Goal: Information Seeking & Learning: Check status

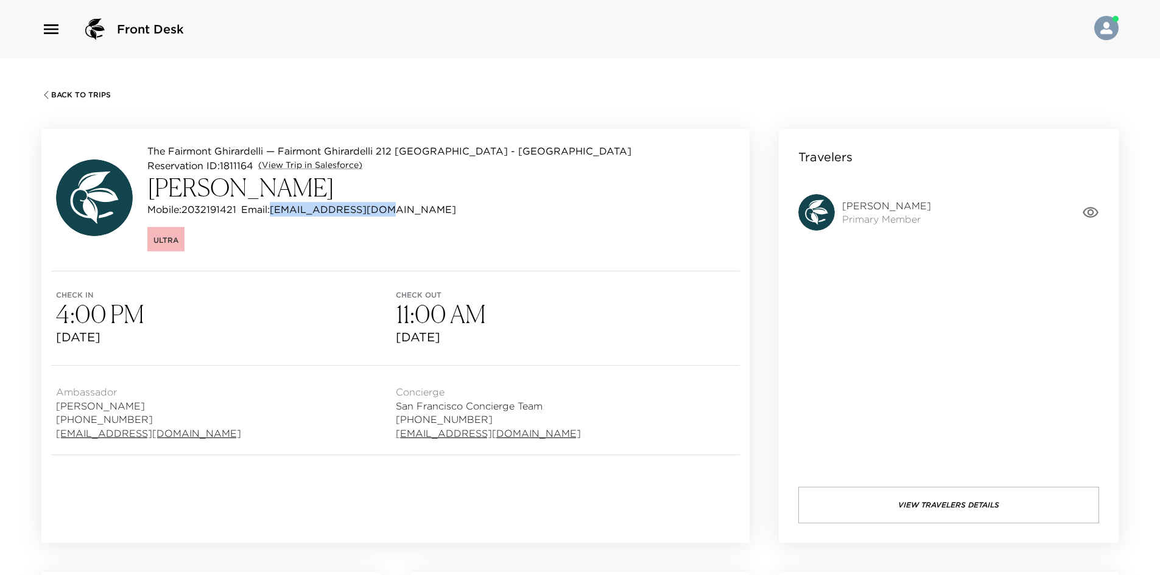
drag, startPoint x: 398, startPoint y: 209, endPoint x: 274, endPoint y: 212, distance: 123.7
click at [274, 212] on div "Mobile: 2032191421 Email: aoneil322@gmail.com" at bounding box center [389, 209] width 484 height 15
copy p "aoneil322@gmail.com"
click at [983, 491] on button "View Travelers Details" at bounding box center [948, 505] width 301 height 37
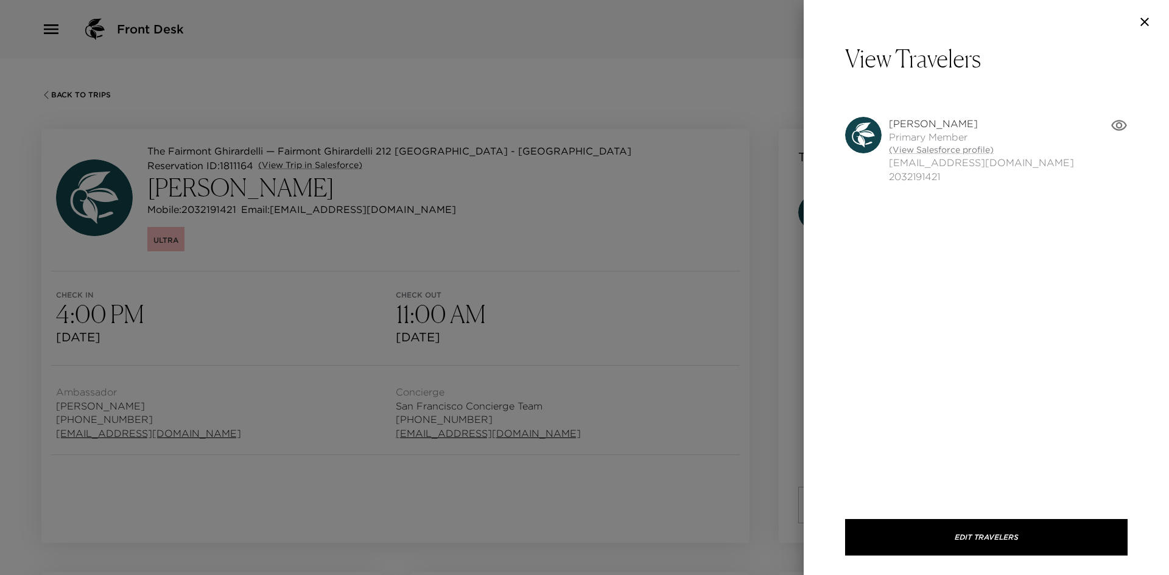
click at [913, 157] on span "[EMAIL_ADDRESS][DOMAIN_NAME]" at bounding box center [981, 162] width 185 height 13
click at [919, 151] on link "(View Salesforce profile)" at bounding box center [981, 150] width 185 height 12
click at [585, 142] on div at bounding box center [584, 287] width 1169 height 575
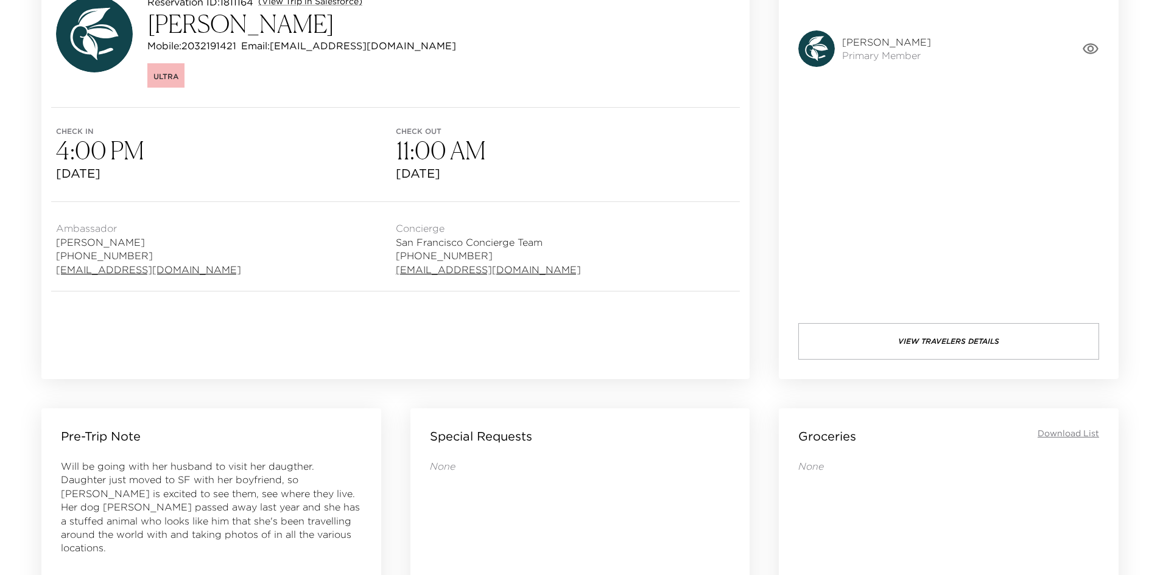
scroll to position [487, 0]
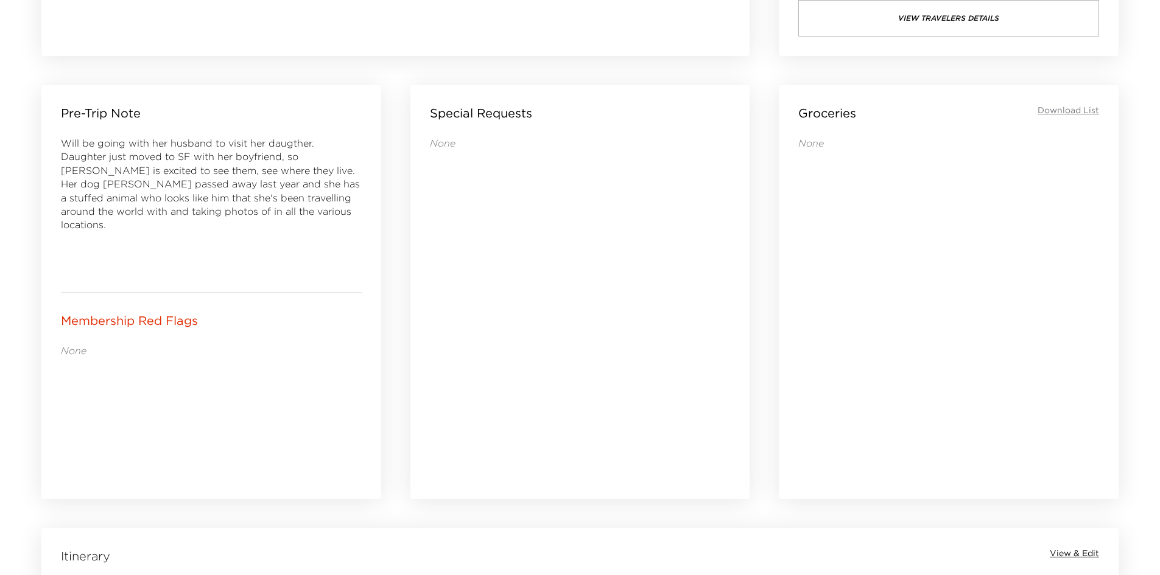
drag, startPoint x: 337, startPoint y: 229, endPoint x: 320, endPoint y: 214, distance: 22.9
click at [320, 214] on div "Will be going with her husband to visit her daugther. Daughter just moved to SF…" at bounding box center [211, 204] width 301 height 136
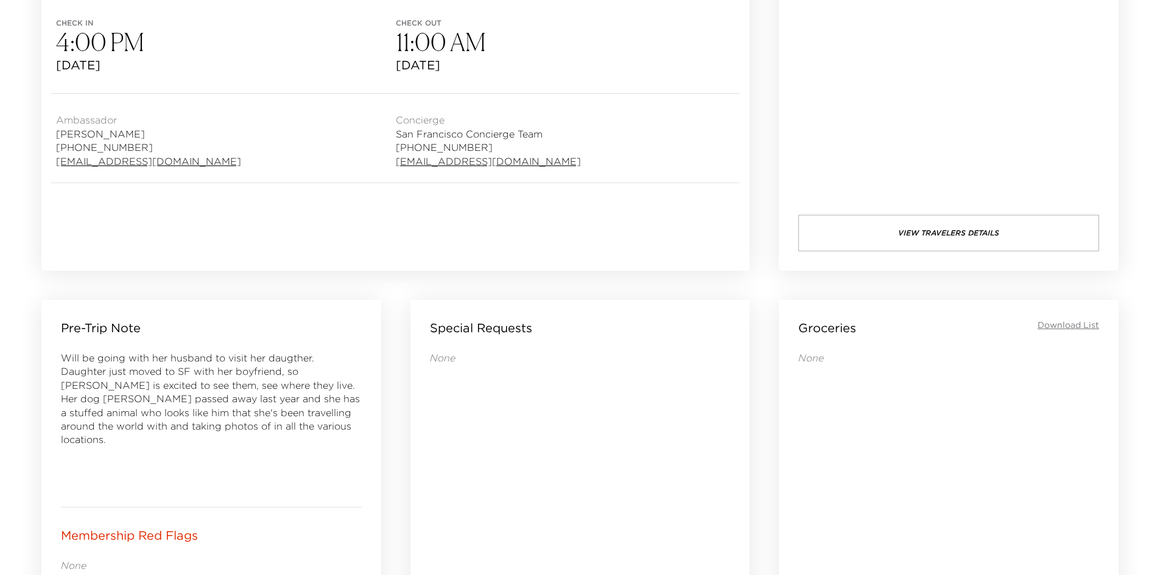
scroll to position [61, 0]
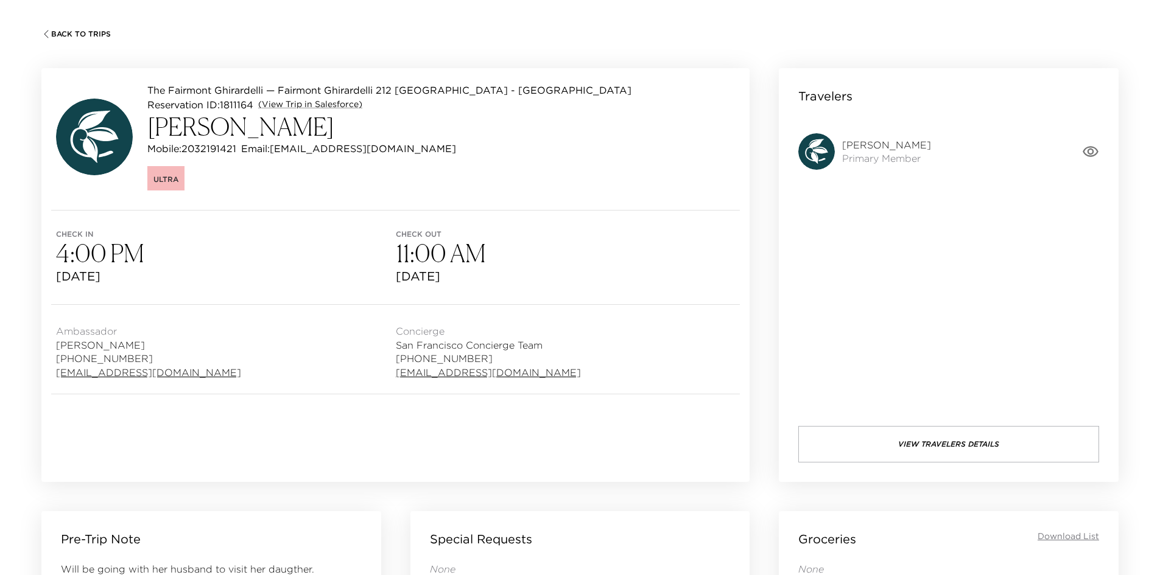
click at [909, 460] on button "View Travelers Details" at bounding box center [948, 444] width 301 height 37
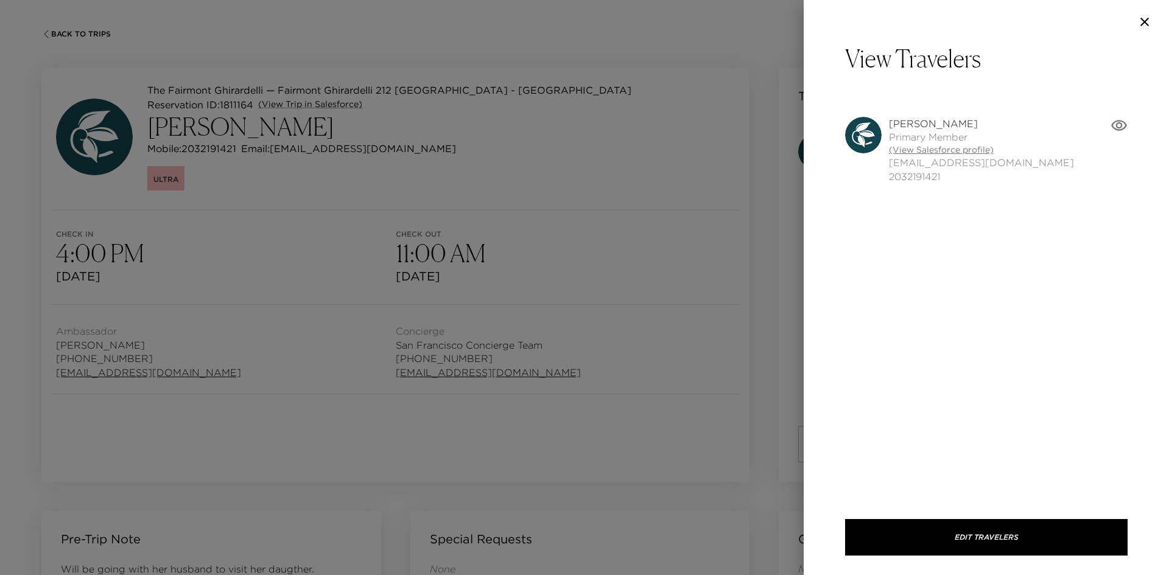
click at [910, 147] on link "(View Salesforce profile)" at bounding box center [981, 150] width 185 height 12
click at [634, 48] on div at bounding box center [584, 287] width 1169 height 575
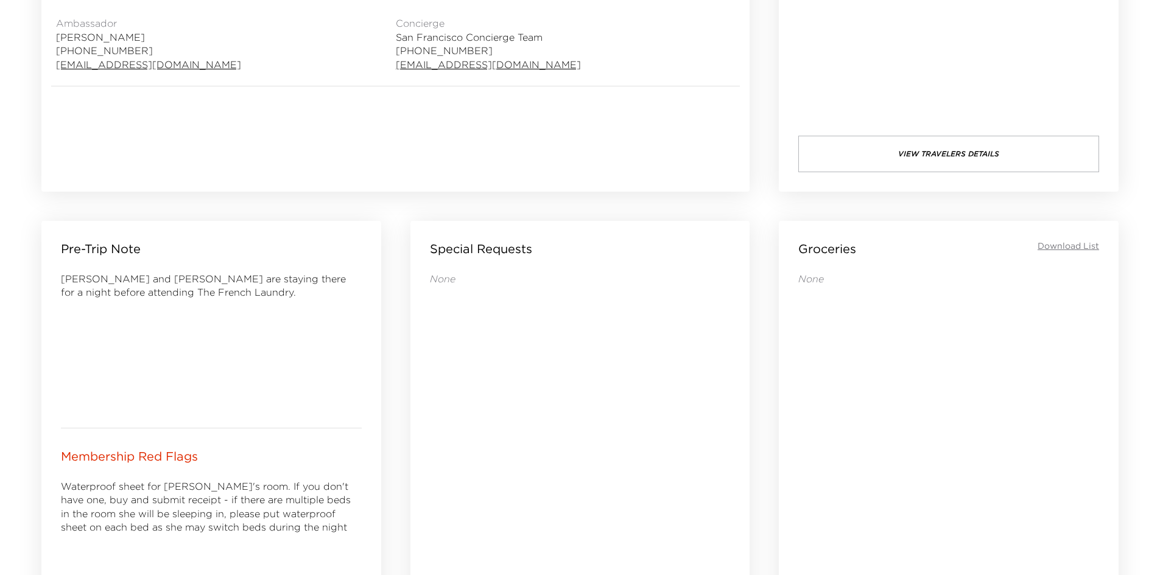
scroll to position [365, 0]
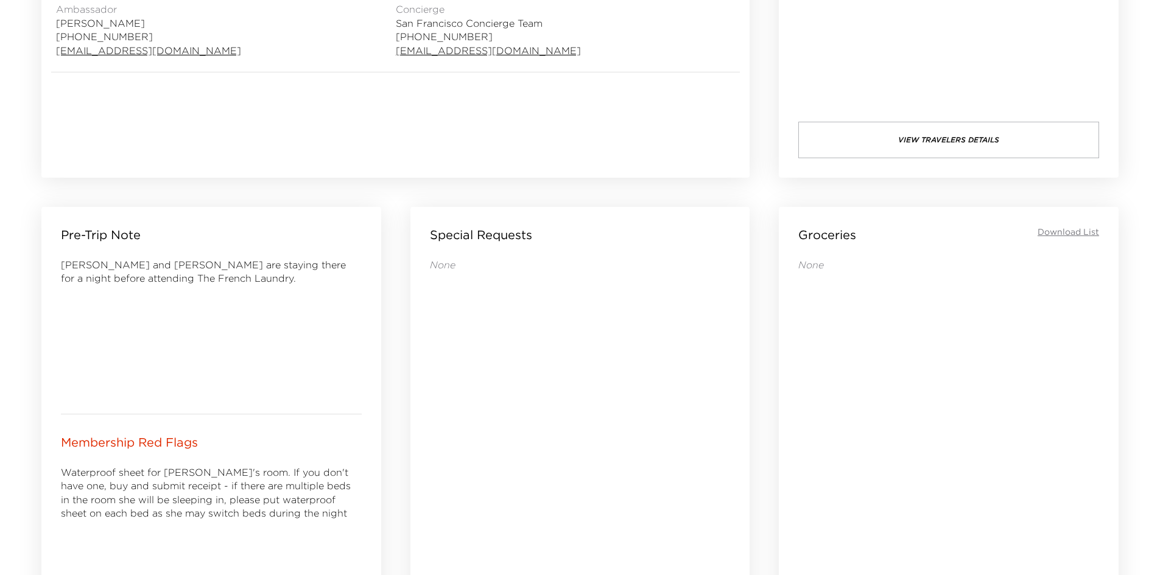
drag, startPoint x: 560, startPoint y: 350, endPoint x: 554, endPoint y: 353, distance: 6.6
drag, startPoint x: 554, startPoint y: 353, endPoint x: 508, endPoint y: 365, distance: 47.3
click at [509, 365] on div "None" at bounding box center [580, 422] width 301 height 329
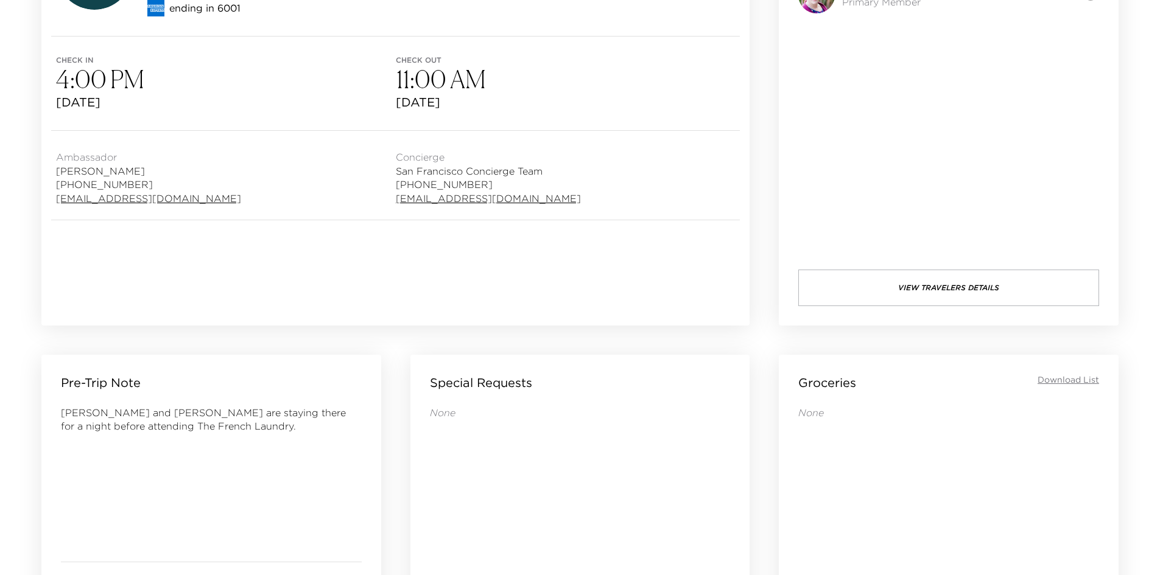
scroll to position [183, 0]
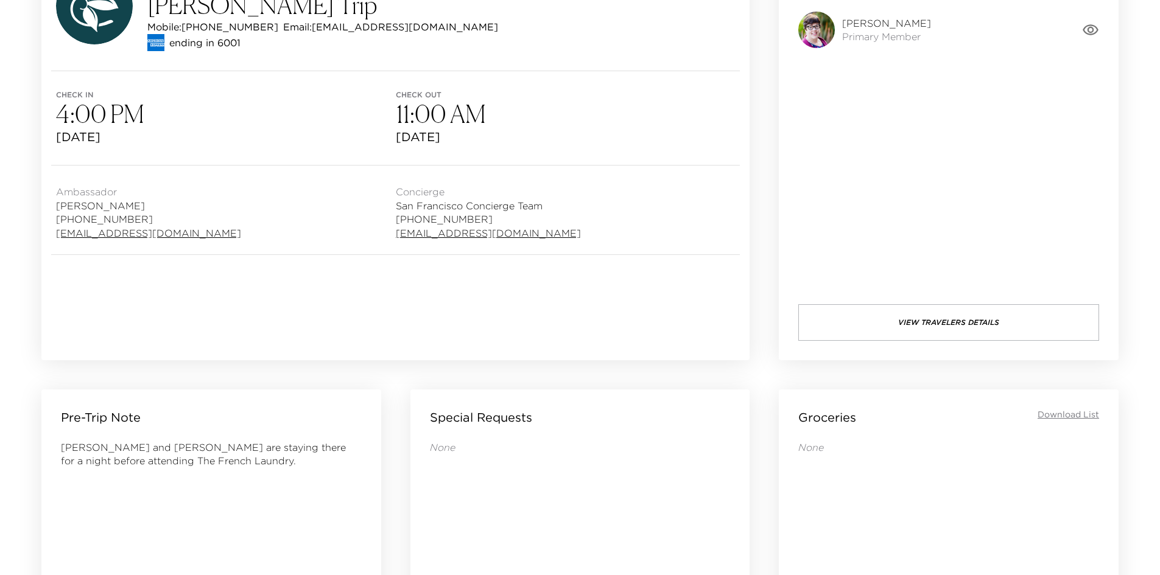
drag, startPoint x: 966, startPoint y: 320, endPoint x: 884, endPoint y: 442, distance: 146.9
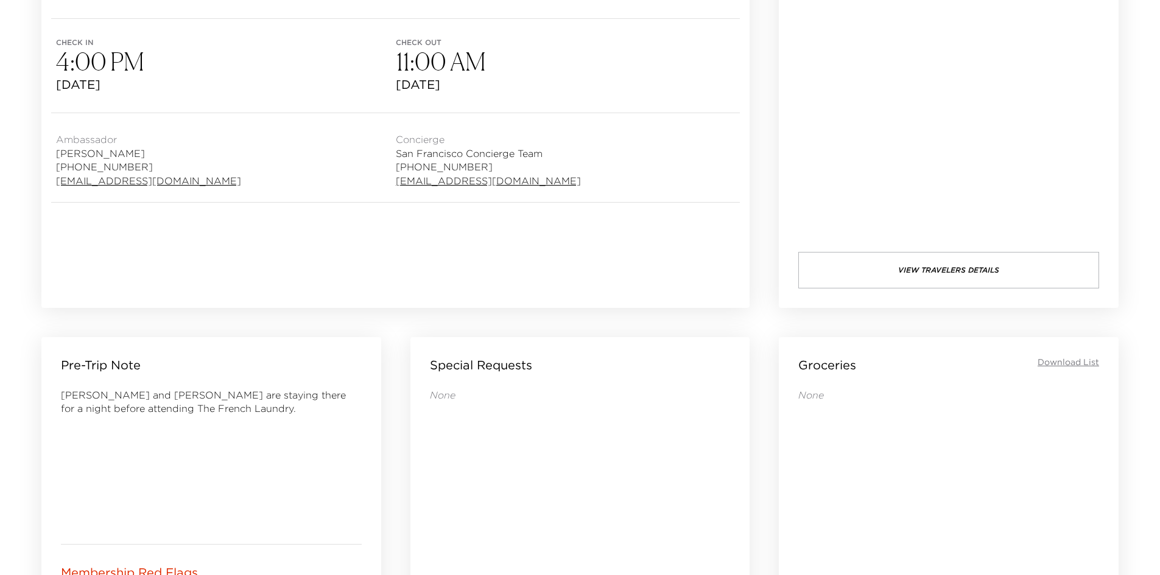
scroll to position [304, 0]
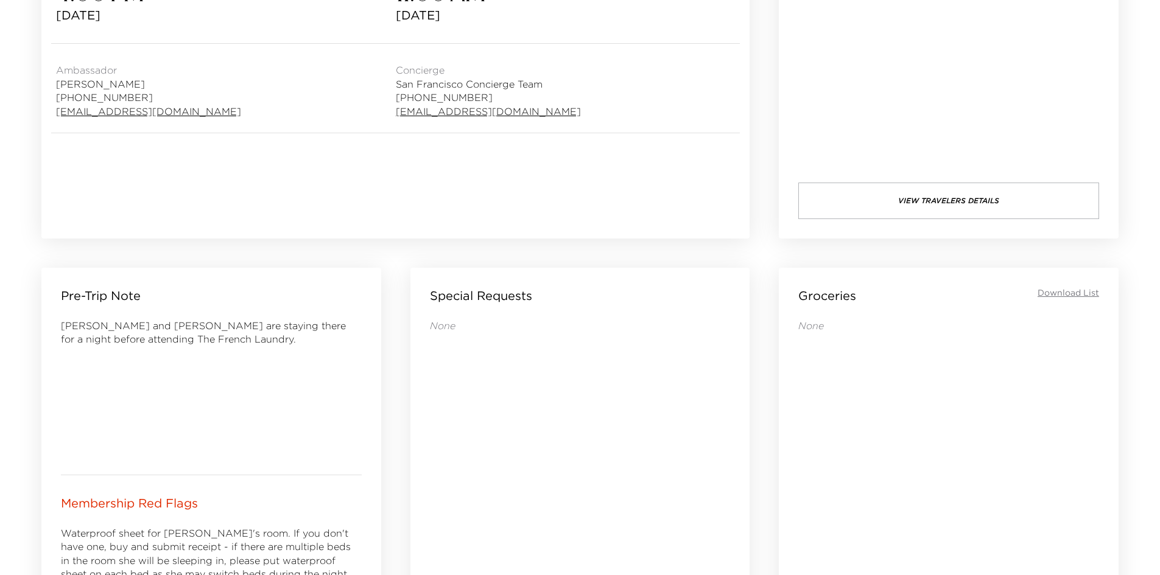
click at [836, 449] on div "None" at bounding box center [948, 490] width 301 height 342
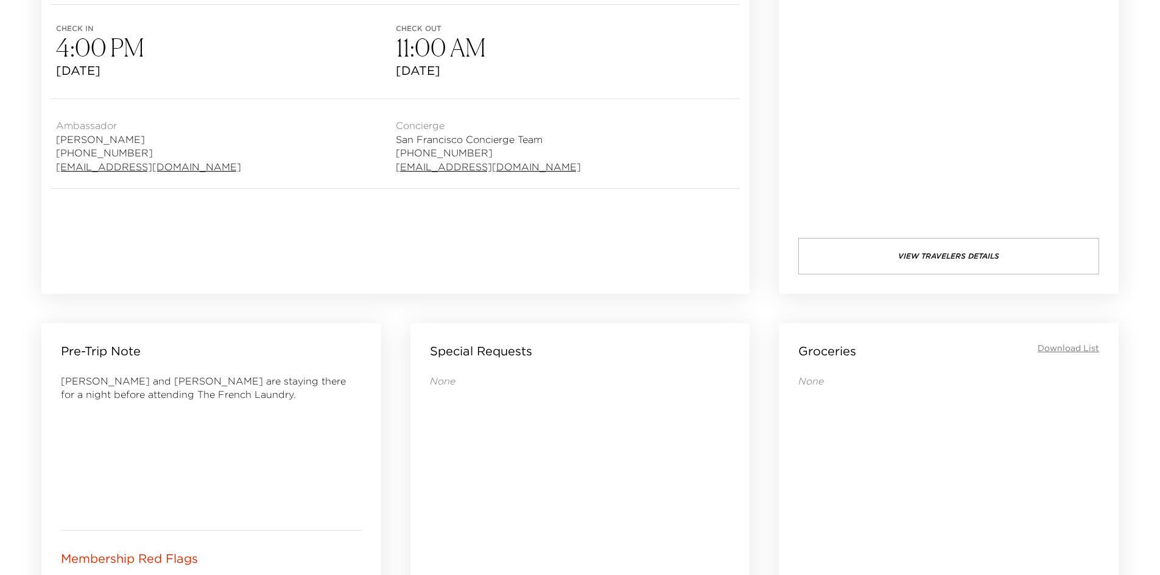
scroll to position [183, 0]
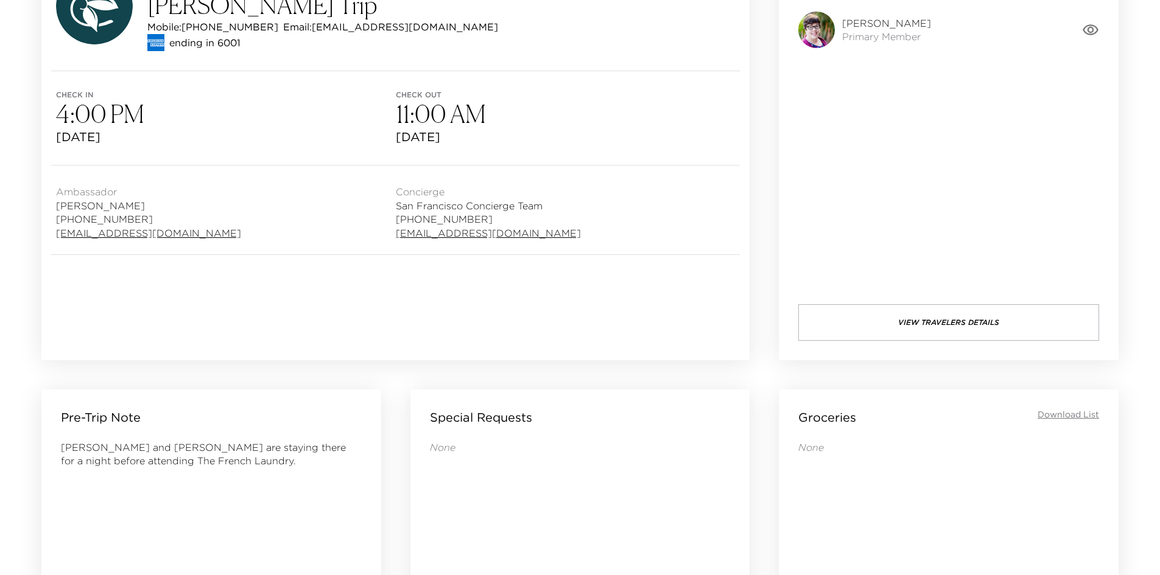
click at [902, 320] on button "View Travelers Details" at bounding box center [948, 322] width 301 height 37
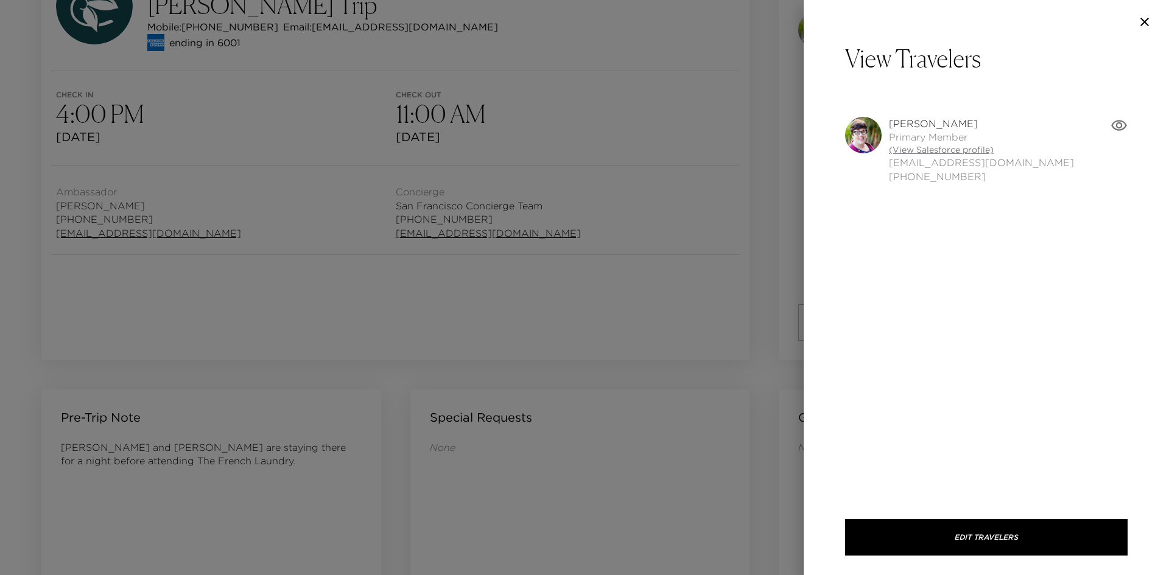
click at [901, 149] on link "(View Salesforce profile)" at bounding box center [981, 150] width 185 height 12
click at [354, 306] on div at bounding box center [584, 287] width 1169 height 575
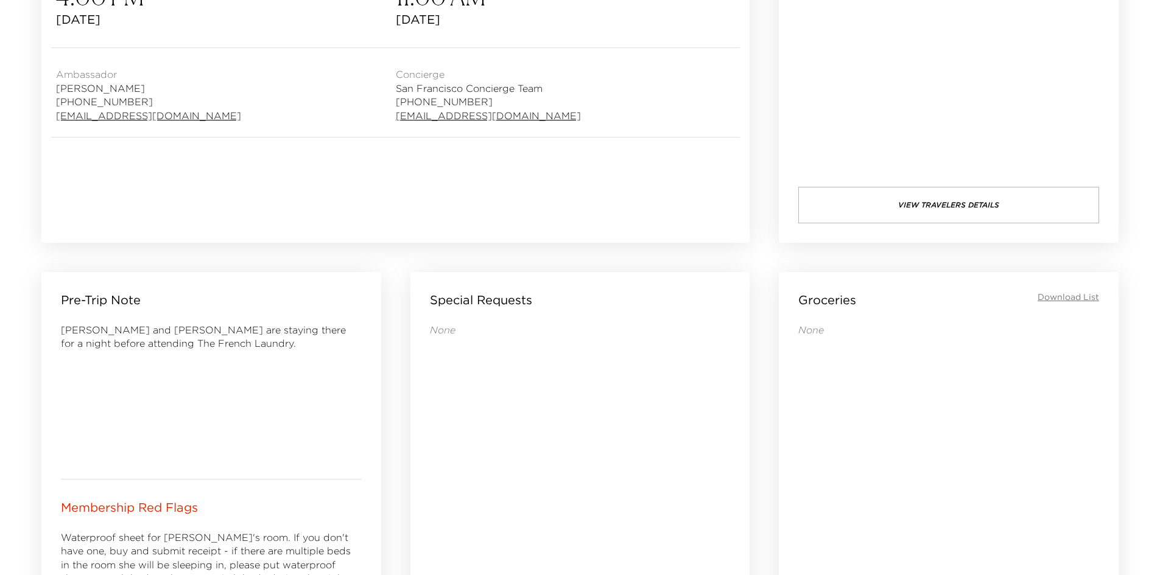
scroll to position [304, 0]
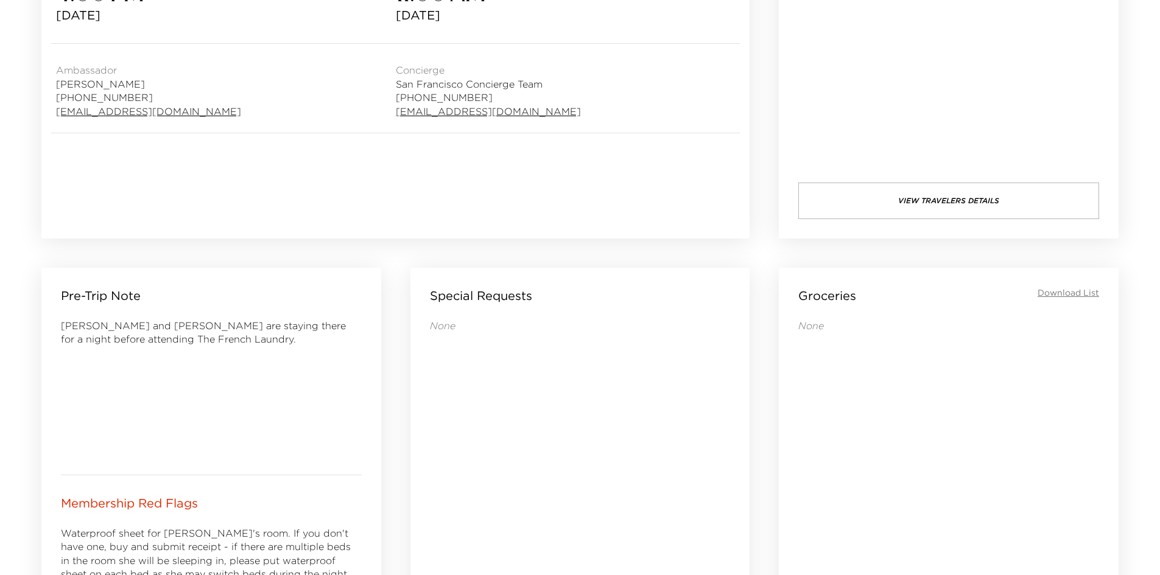
drag, startPoint x: 256, startPoint y: 382, endPoint x: 208, endPoint y: 389, distance: 48.5
click at [215, 387] on div "Laurel and Steve are staying there for a night before attending The French Laun…" at bounding box center [211, 387] width 301 height 136
click at [197, 387] on div "Laurel and Steve are staying there for a night before attending The French Laun…" at bounding box center [211, 387] width 301 height 136
drag, startPoint x: 191, startPoint y: 387, endPoint x: 172, endPoint y: 386, distance: 18.9
click at [181, 385] on div "Laurel and Steve are staying there for a night before attending The French Laun…" at bounding box center [211, 387] width 301 height 136
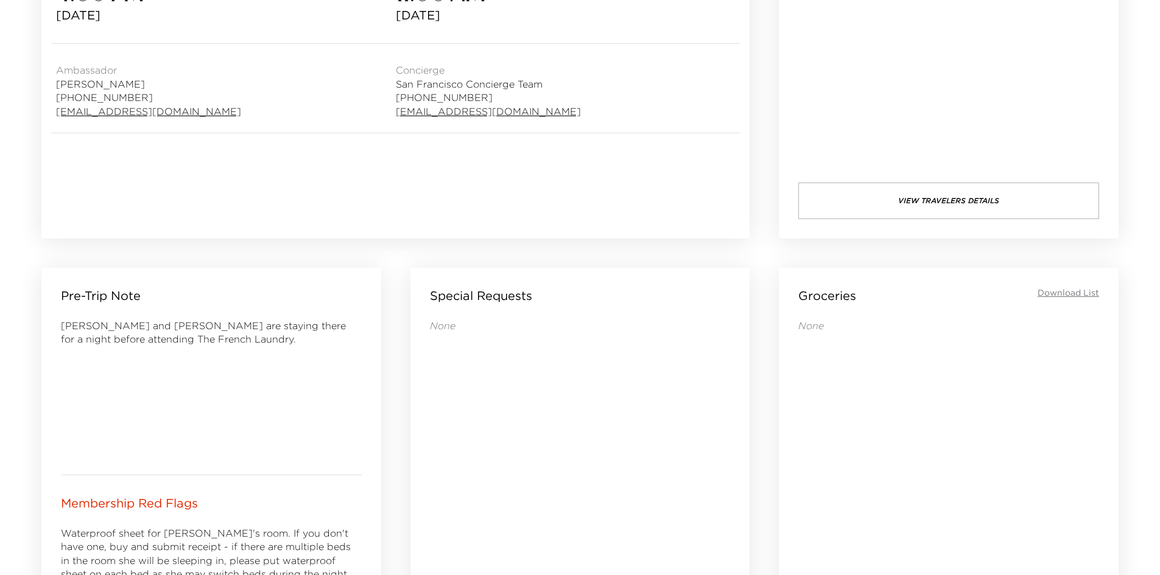
click at [163, 387] on div "Laurel and Steve are staying there for a night before attending The French Laun…" at bounding box center [211, 387] width 301 height 136
click at [159, 387] on div "Laurel and Steve are staying there for a night before attending The French Laun…" at bounding box center [211, 387] width 301 height 136
click at [153, 387] on div "Laurel and Steve are staying there for a night before attending The French Laun…" at bounding box center [211, 387] width 301 height 136
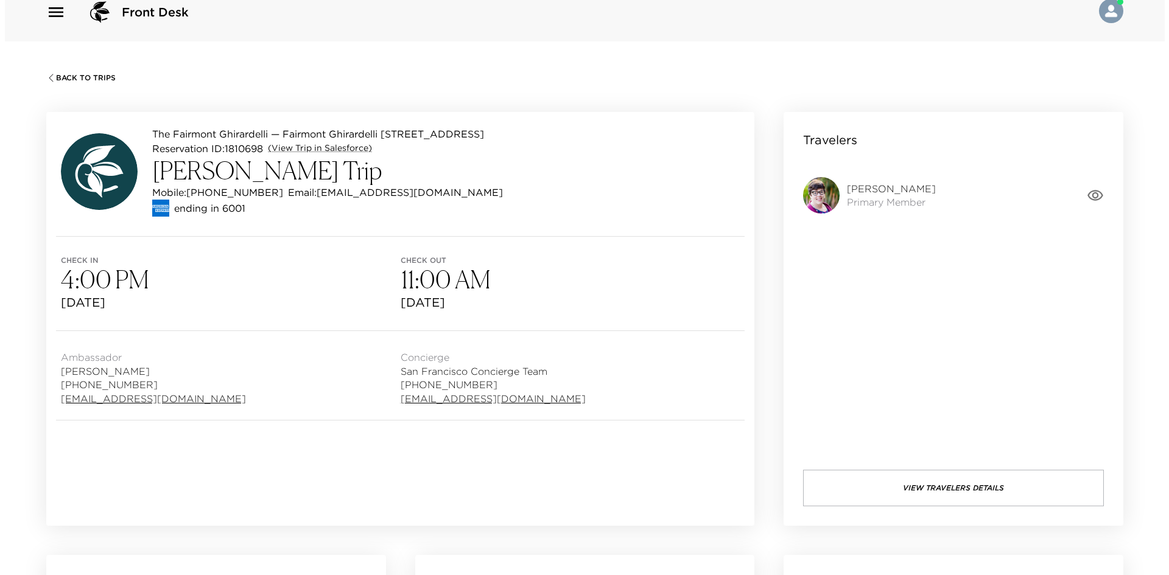
scroll to position [0, 0]
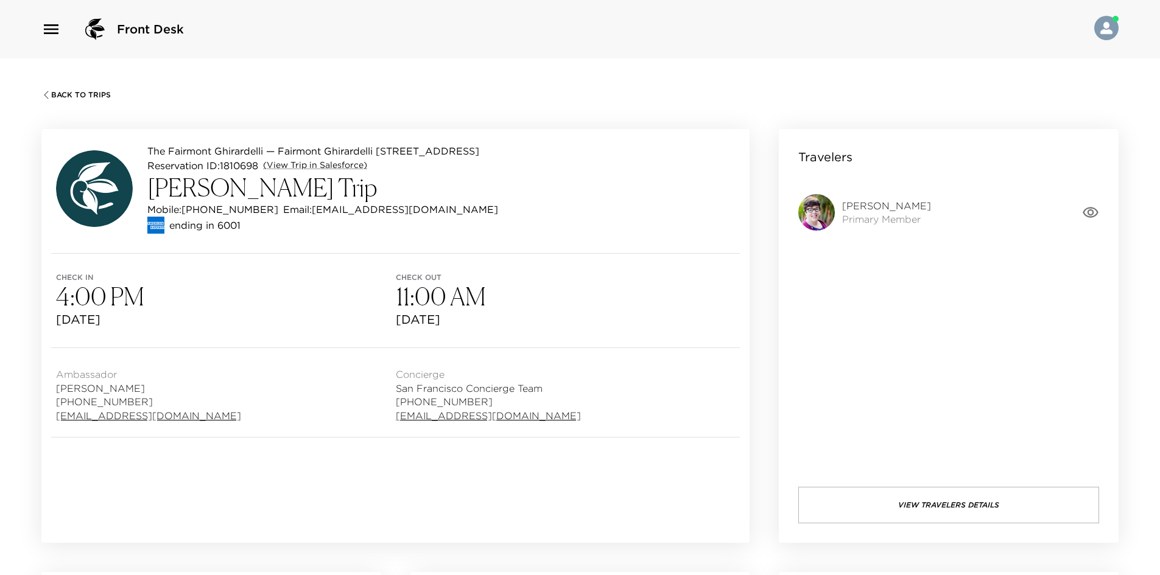
click at [884, 498] on button "View Travelers Details" at bounding box center [948, 505] width 301 height 37
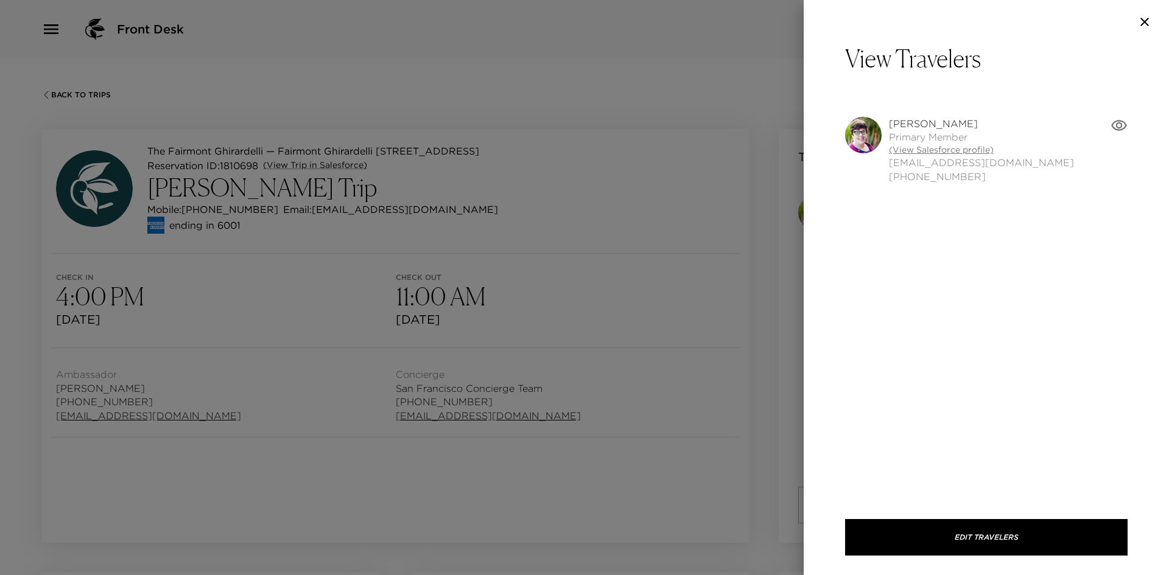
click at [903, 150] on link "(View Salesforce profile)" at bounding box center [981, 150] width 185 height 12
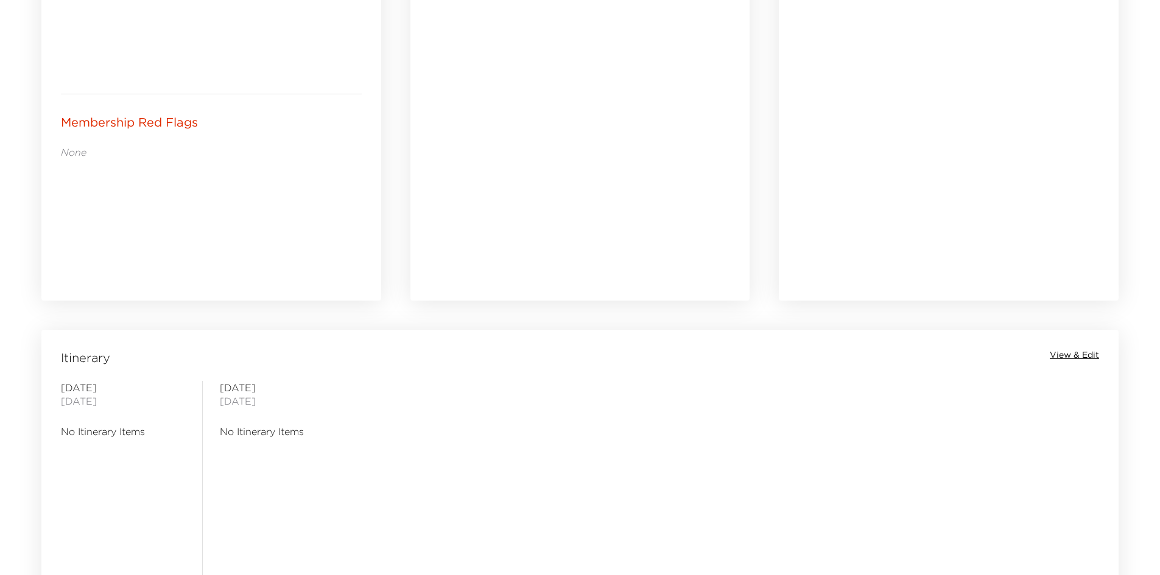
drag, startPoint x: 554, startPoint y: 401, endPoint x: 520, endPoint y: 401, distance: 33.5
click at [523, 401] on div "Friday October 03, 2025 No Itinerary Items Saturday October 04, 2025 No Itinera…" at bounding box center [580, 482] width 1072 height 202
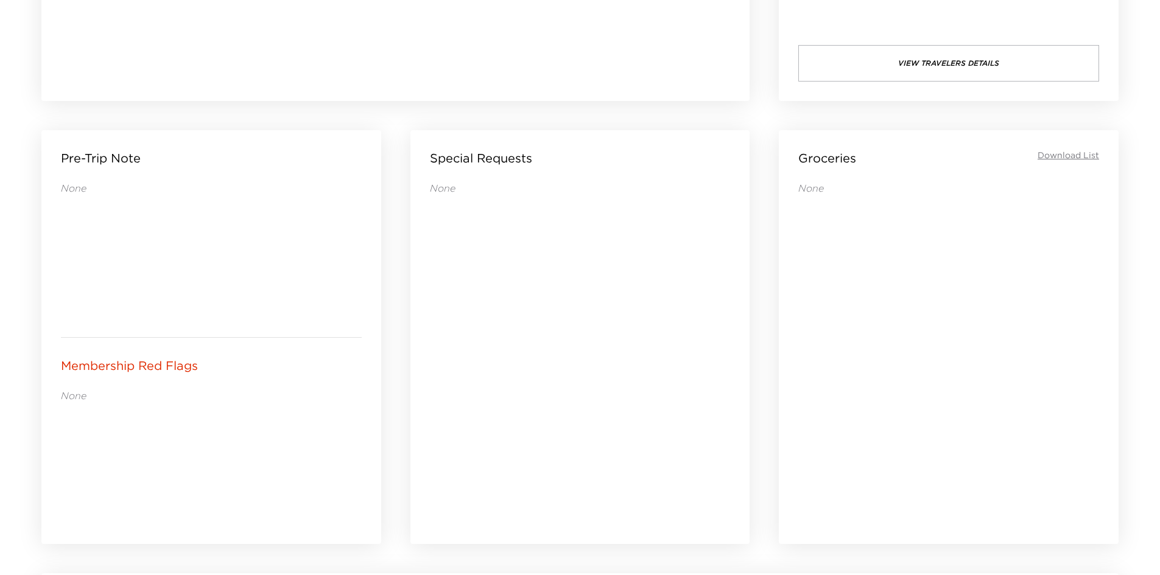
drag, startPoint x: 514, startPoint y: 379, endPoint x: 497, endPoint y: 380, distance: 17.1
click at [497, 380] on div "None" at bounding box center [580, 345] width 301 height 329
drag, startPoint x: 491, startPoint y: 384, endPoint x: 476, endPoint y: 392, distance: 16.6
click at [477, 391] on div "None" at bounding box center [580, 345] width 301 height 329
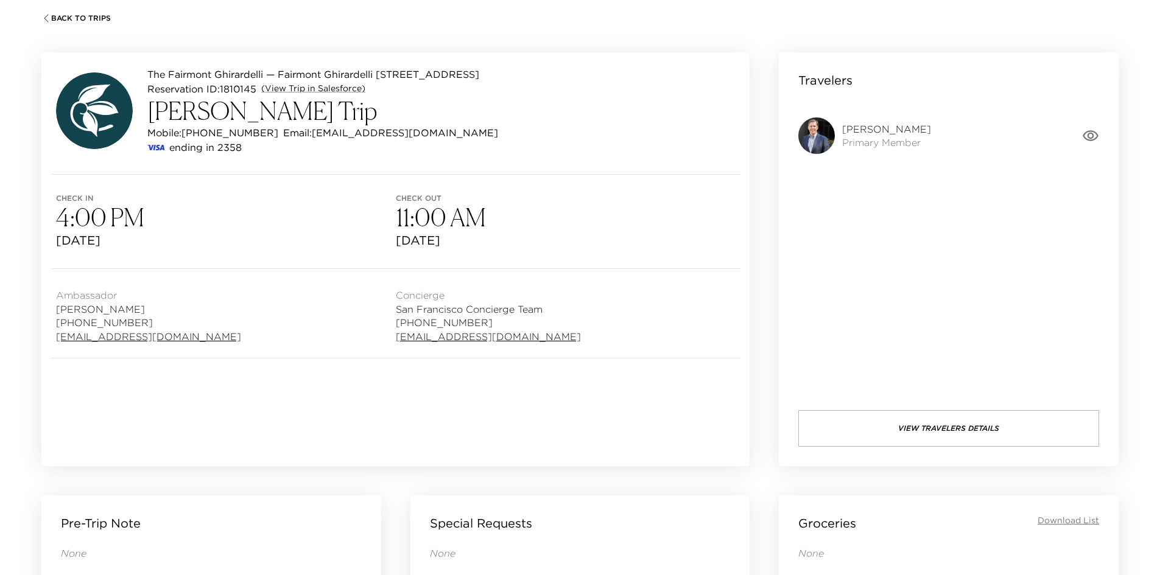
drag, startPoint x: 455, startPoint y: 382, endPoint x: 420, endPoint y: 385, distance: 34.8
click at [421, 385] on div "The Fairmont Ghirardelli — Fairmont Ghirardelli 326 San Francisco - Fairmont He…" at bounding box center [395, 259] width 708 height 414
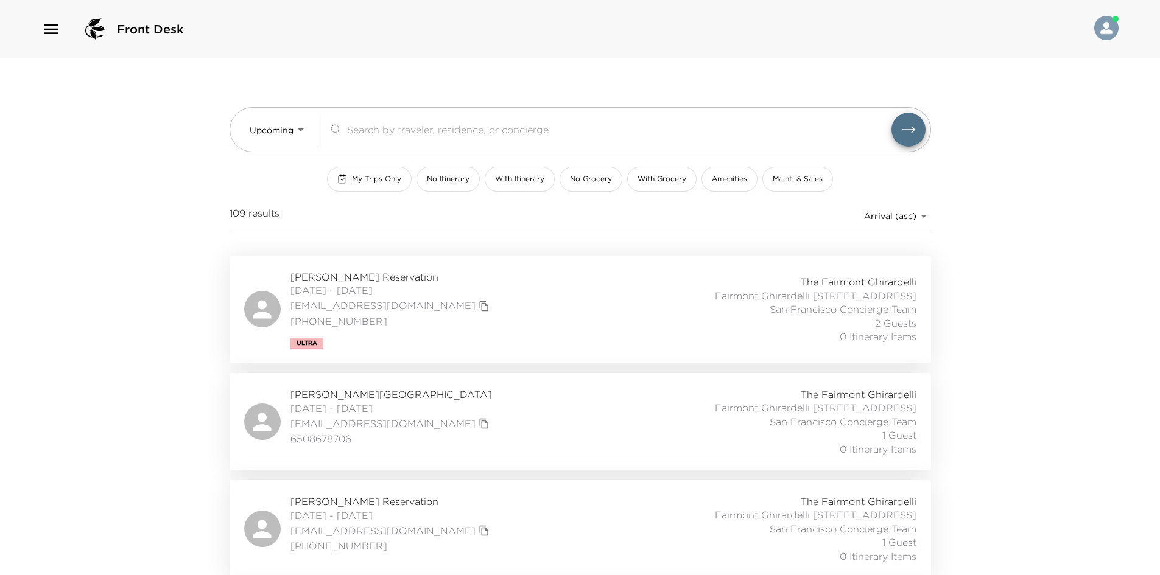
click at [259, 154] on div "Upcoming Upcoming ​ My Trips Only No Itinerary With Itinerary No Grocery With G…" at bounding box center [581, 156] width 702 height 197
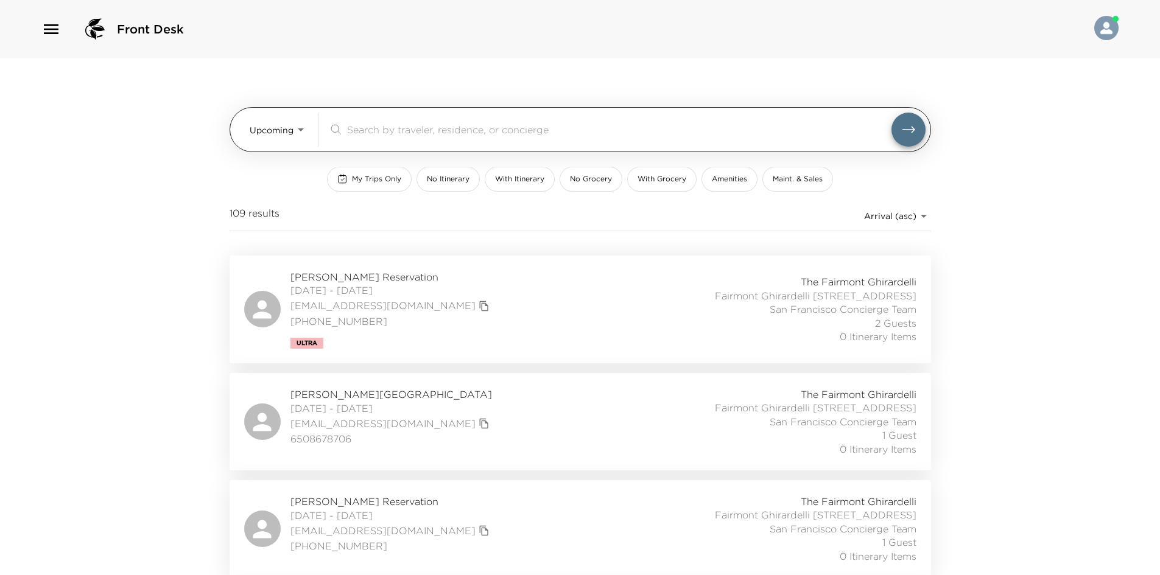
click at [267, 132] on body "Front Desk Upcoming Upcoming ​ My Trips Only No Itinerary With Itinerary No Gro…" at bounding box center [580, 287] width 1160 height 575
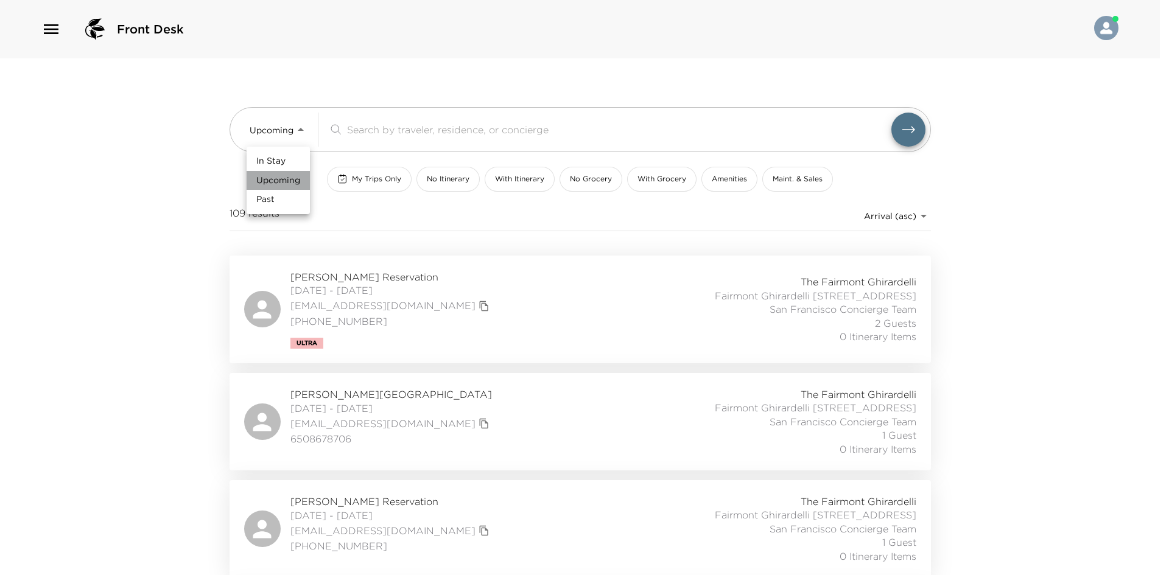
click at [273, 180] on span "Upcoming" at bounding box center [278, 181] width 44 height 12
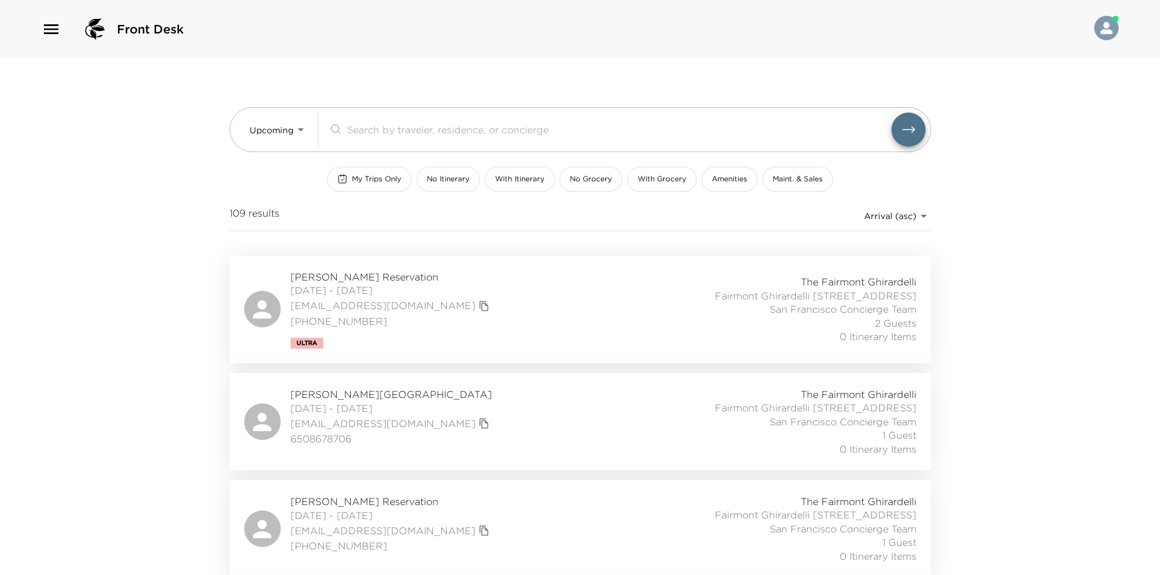
click at [181, 203] on div "Front Desk Upcoming Upcoming ​ My Trips Only No Itinerary With Itinerary No Gro…" at bounding box center [580, 287] width 1160 height 575
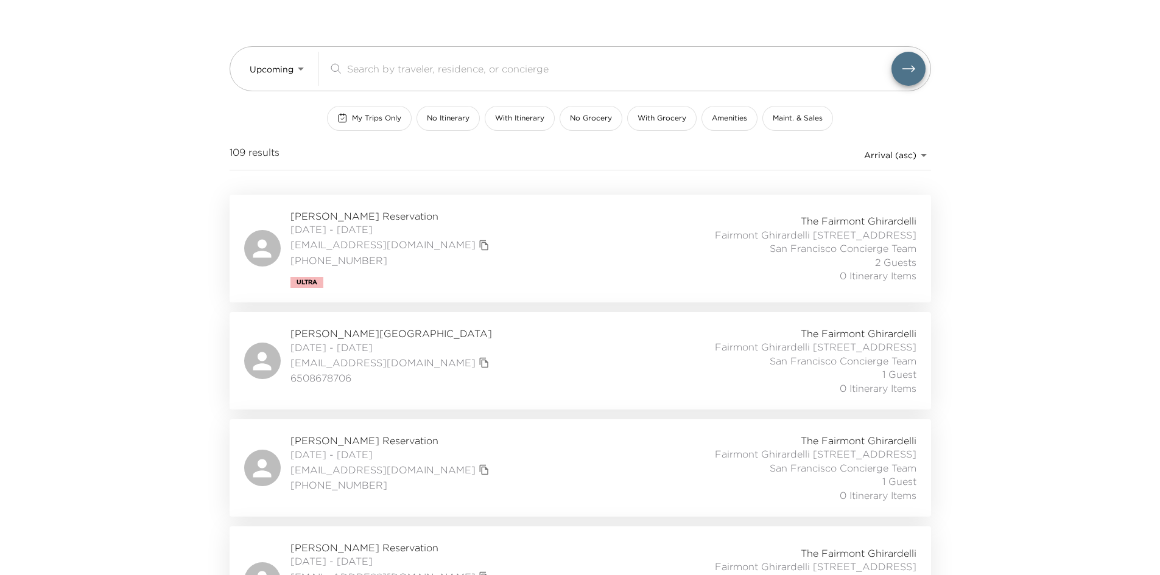
drag, startPoint x: 157, startPoint y: 228, endPoint x: 149, endPoint y: 230, distance: 8.6
drag, startPoint x: 149, startPoint y: 230, endPoint x: 29, endPoint y: 262, distance: 124.4
click at [6, 270] on div "Front Desk Upcoming Upcoming ​ My Trips Only No Itinerary With Itinerary No Gro…" at bounding box center [580, 226] width 1160 height 575
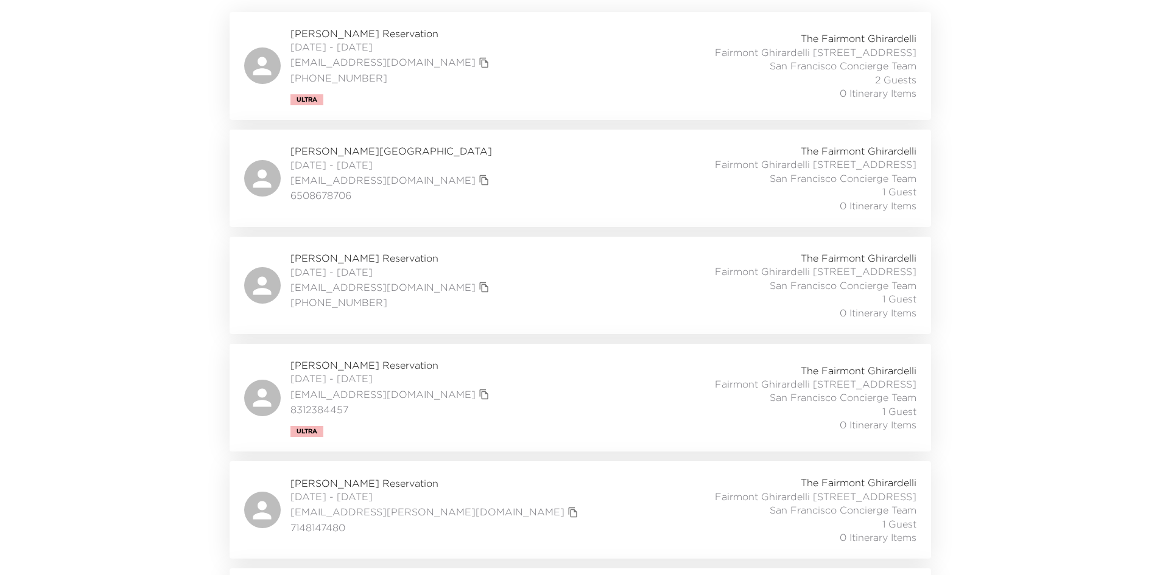
drag, startPoint x: 242, startPoint y: 273, endPoint x: 140, endPoint y: 278, distance: 102.4
click at [129, 278] on div "Front Desk Upcoming Upcoming ​ My Trips Only No Itinerary With Itinerary No Gro…" at bounding box center [580, 43] width 1160 height 575
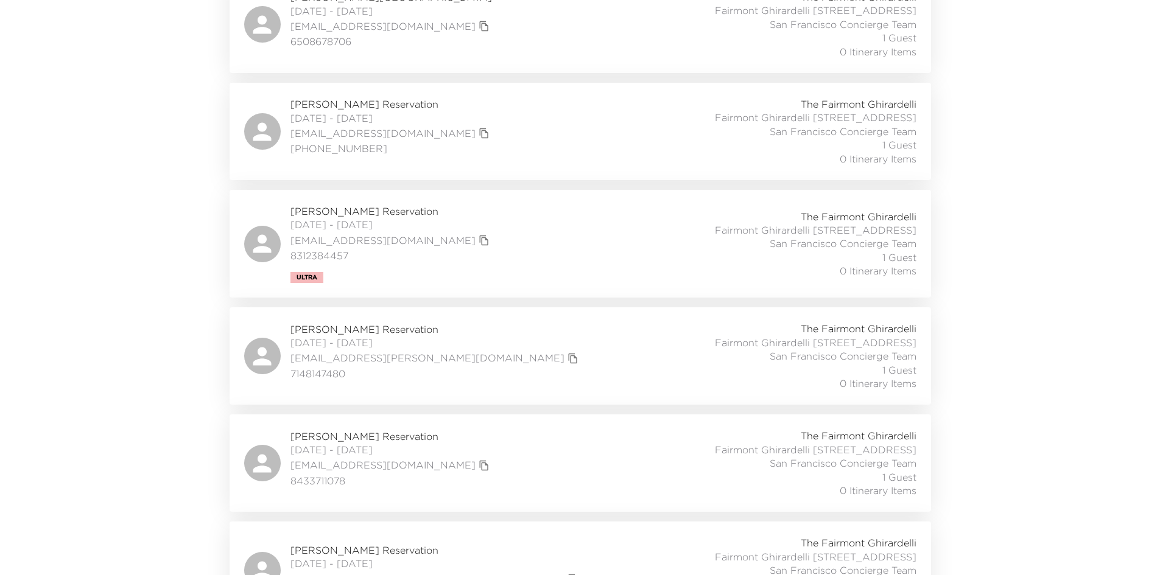
scroll to position [426, 0]
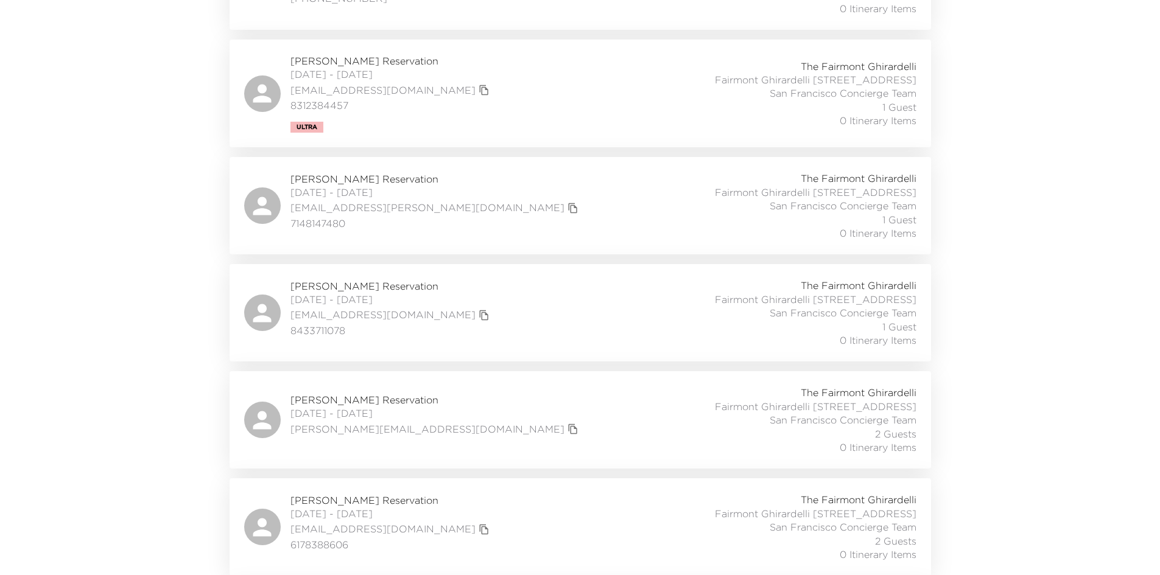
drag, startPoint x: 181, startPoint y: 284, endPoint x: 126, endPoint y: 294, distance: 56.3
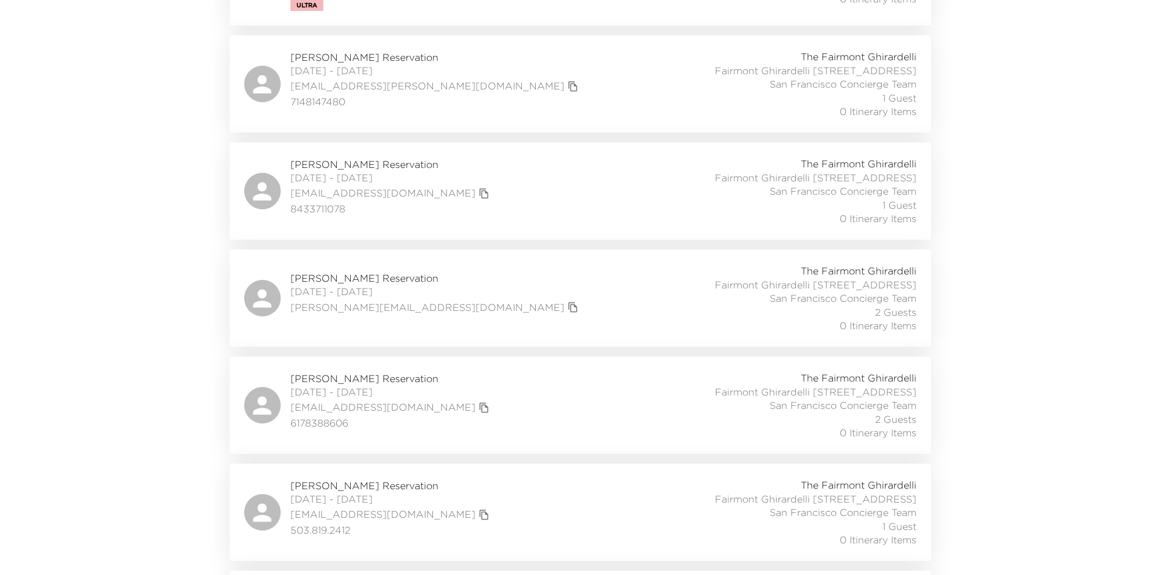
scroll to position [731, 0]
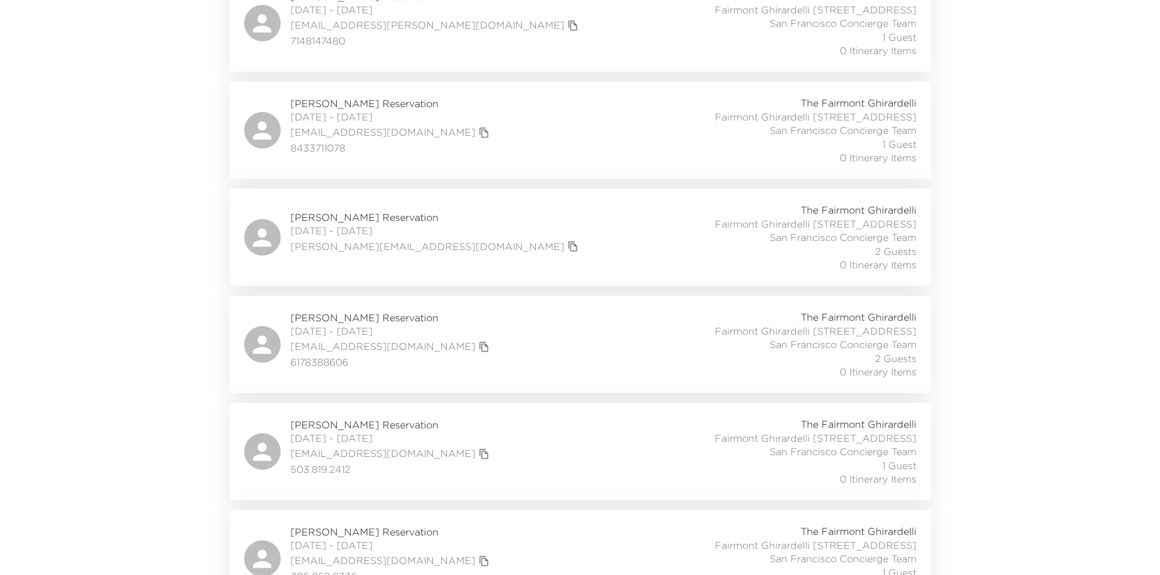
drag, startPoint x: 136, startPoint y: 301, endPoint x: 79, endPoint y: 308, distance: 57.1
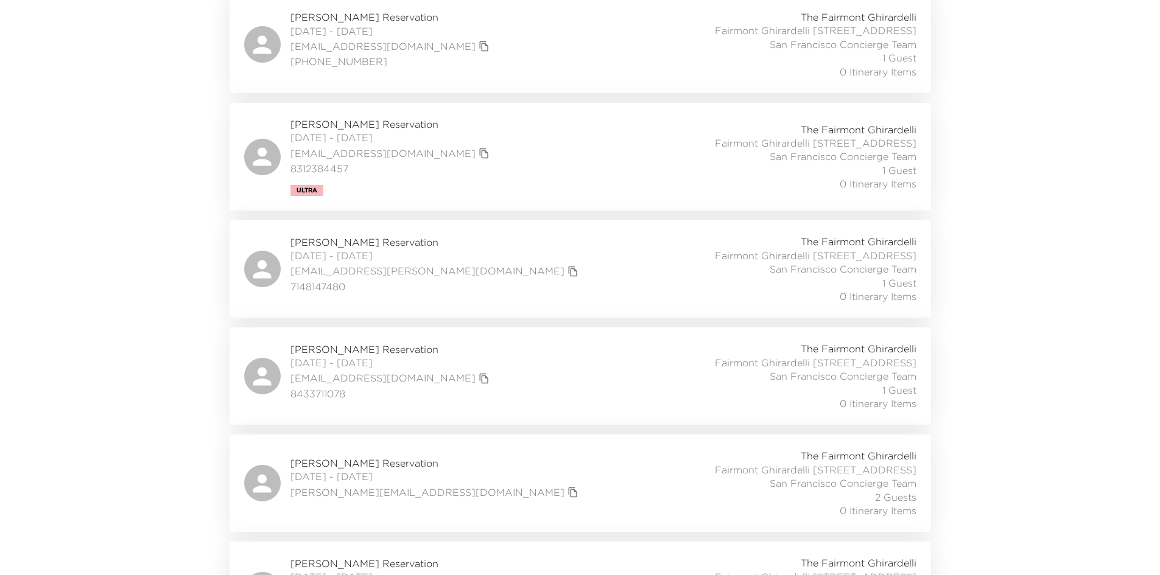
scroll to position [487, 0]
drag, startPoint x: 117, startPoint y: 208, endPoint x: 82, endPoint y: 202, distance: 35.2
drag, startPoint x: 100, startPoint y: 200, endPoint x: 92, endPoint y: 166, distance: 35.2
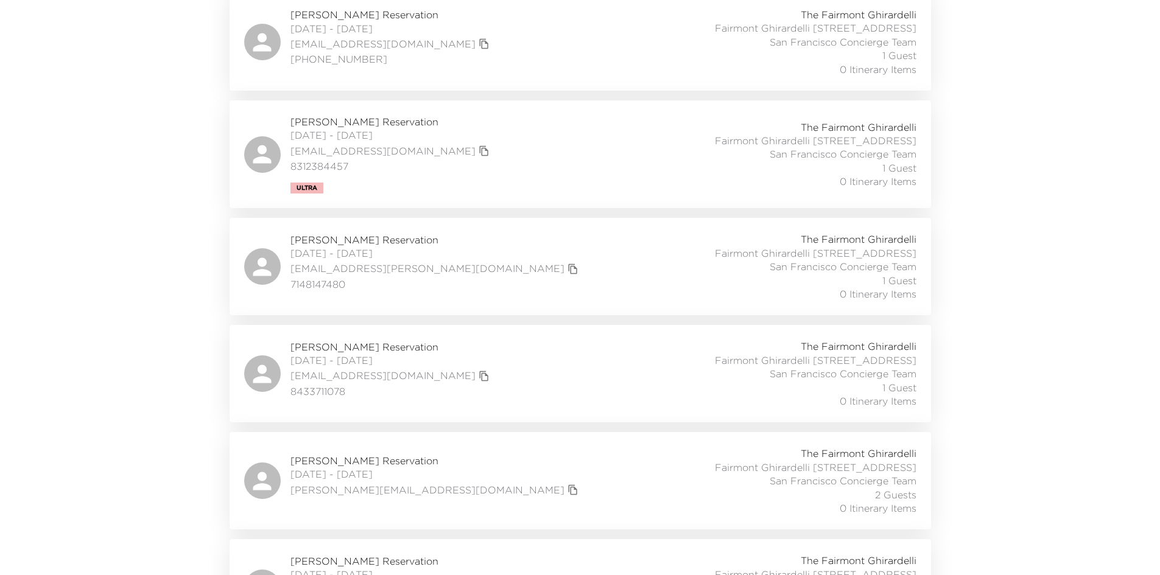
drag, startPoint x: 120, startPoint y: 155, endPoint x: 119, endPoint y: 126, distance: 28.6
drag, startPoint x: 125, startPoint y: 122, endPoint x: 119, endPoint y: 121, distance: 6.7
drag, startPoint x: 119, startPoint y: 121, endPoint x: 109, endPoint y: 121, distance: 9.8
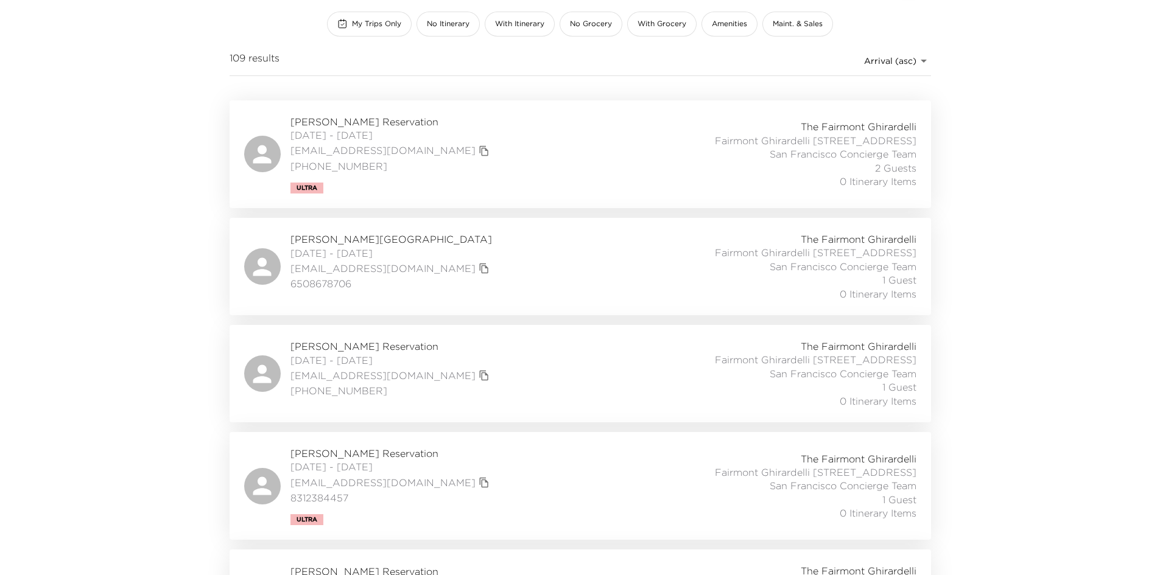
scroll to position [61, 0]
